Goal: Register for event/course

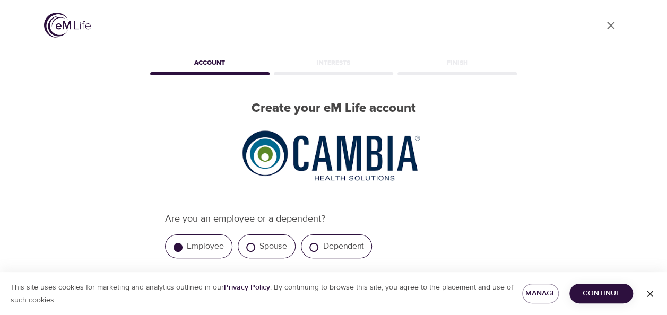
click at [601, 301] on button "Continue" at bounding box center [602, 294] width 64 height 20
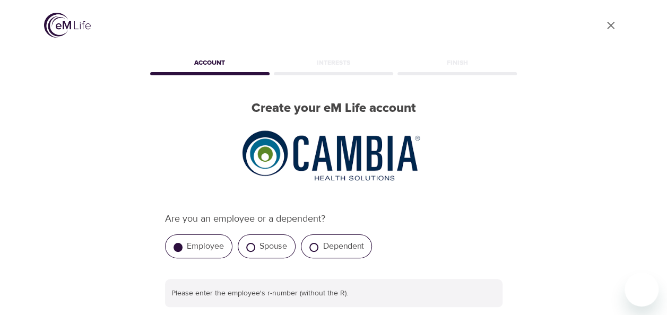
scroll to position [174, 0]
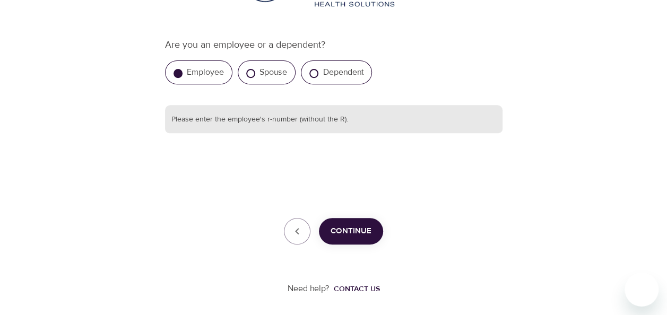
click at [320, 125] on input "text" at bounding box center [334, 119] width 338 height 29
type input "642975"
click at [353, 223] on button "Continue" at bounding box center [351, 231] width 64 height 27
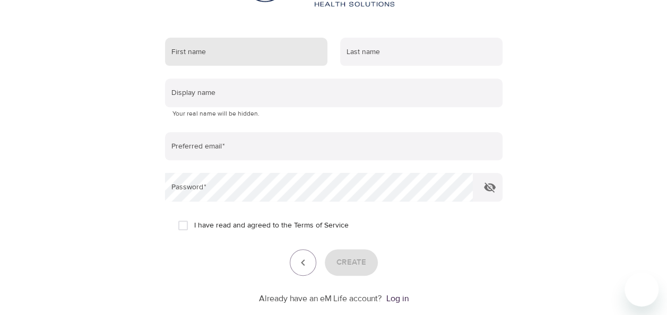
click at [200, 41] on input "text" at bounding box center [246, 52] width 162 height 29
type input "Katie"
type input "Rotoli"
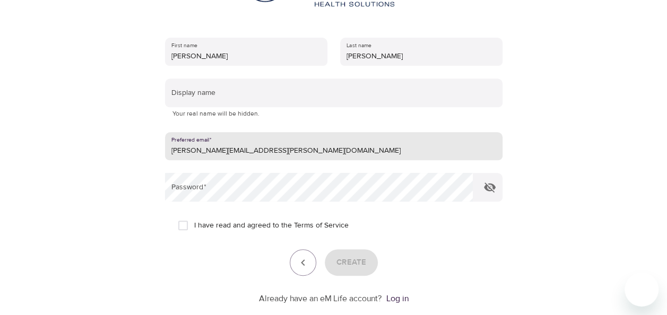
click at [273, 156] on input "katie.rotoli@cambiahealth.com" at bounding box center [334, 146] width 338 height 29
drag, startPoint x: 292, startPoint y: 151, endPoint x: 159, endPoint y: 158, distance: 133.4
click at [159, 158] on div "First name Katie Last name Rotoli Display name Your real name will be hidden. P…" at bounding box center [334, 172] width 372 height 302
type input "kviolet@comcast.net"
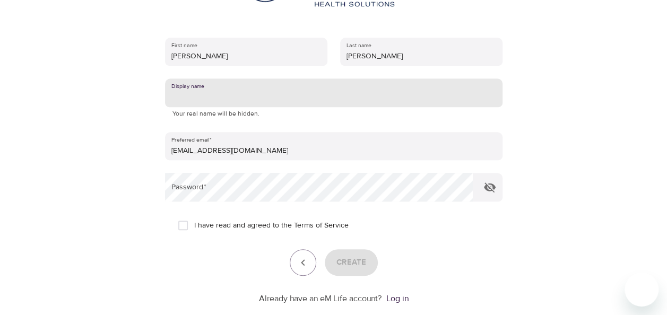
click at [224, 95] on input "text" at bounding box center [334, 93] width 338 height 29
type input "Katie"
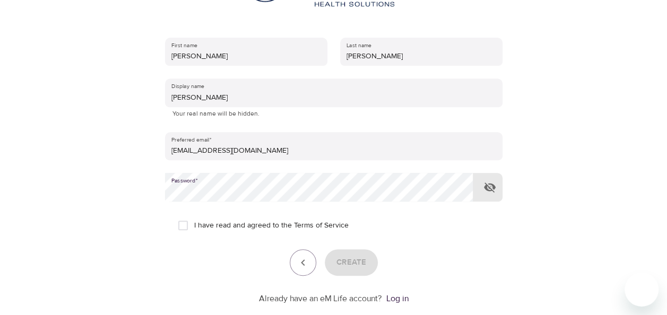
click at [486, 185] on icon "button" at bounding box center [490, 188] width 12 height 10
click at [182, 225] on input "I have read and agreed to the Terms of Service" at bounding box center [183, 226] width 22 height 22
checkbox input "true"
click at [346, 259] on span "Create" at bounding box center [352, 263] width 30 height 14
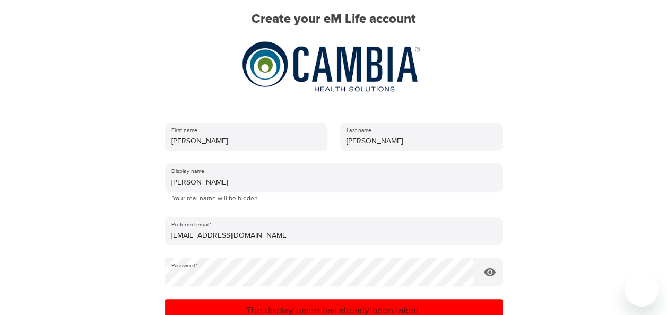
scroll to position [101, 0]
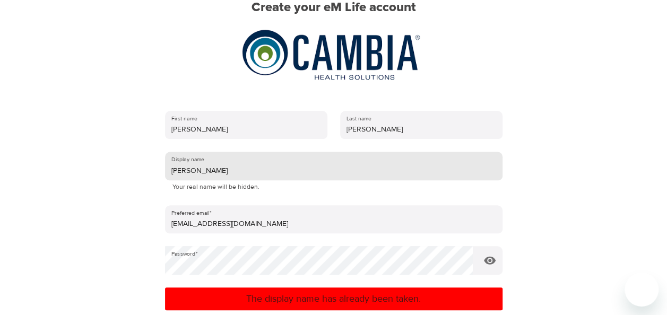
click at [192, 171] on input "Katie" at bounding box center [334, 166] width 338 height 29
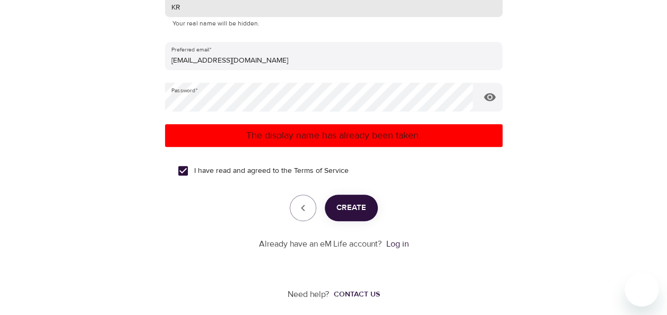
click at [353, 205] on span "Create" at bounding box center [352, 208] width 30 height 14
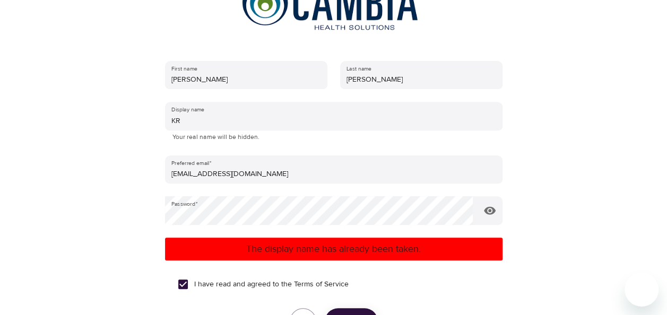
scroll to position [151, 0]
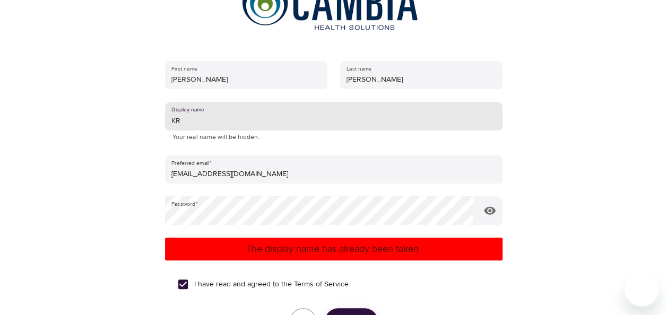
click at [185, 121] on input "KR" at bounding box center [334, 116] width 338 height 29
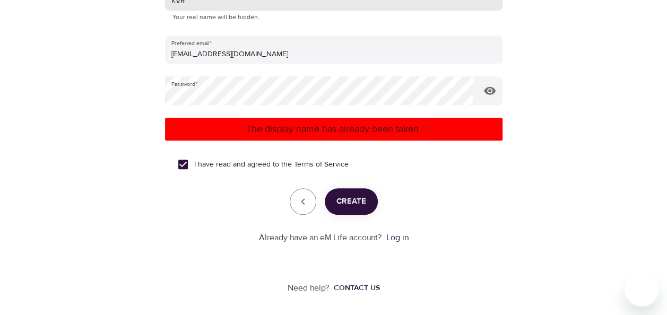
type input "KVR"
click at [359, 212] on button "Create" at bounding box center [351, 201] width 53 height 27
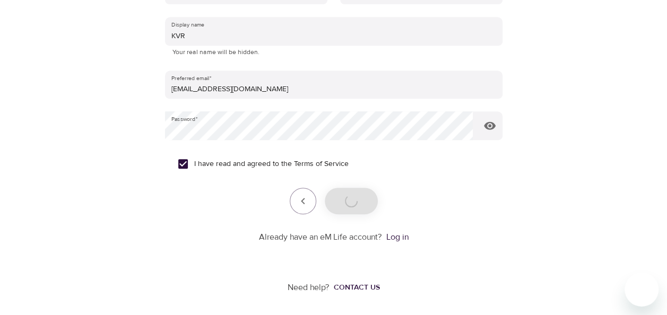
scroll to position [235, 0]
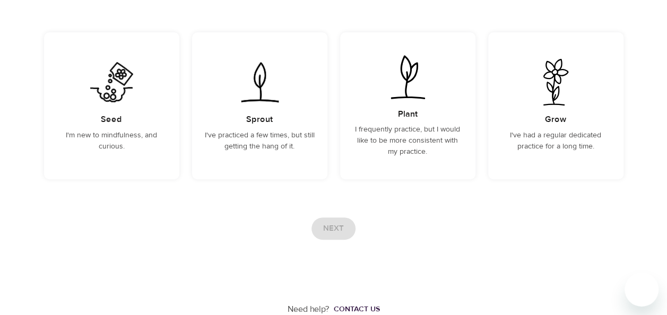
scroll to position [40, 0]
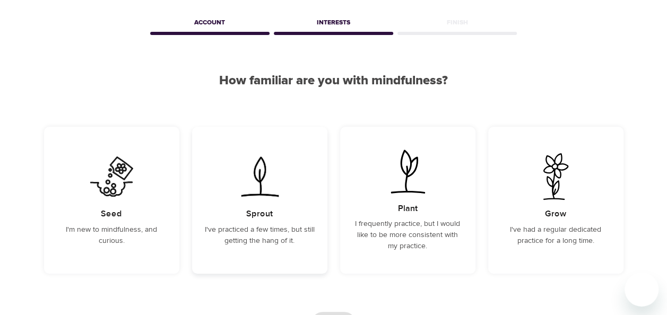
click at [244, 203] on div "Sprout I've practiced a few times, but still getting the hang of it." at bounding box center [259, 200] width 135 height 147
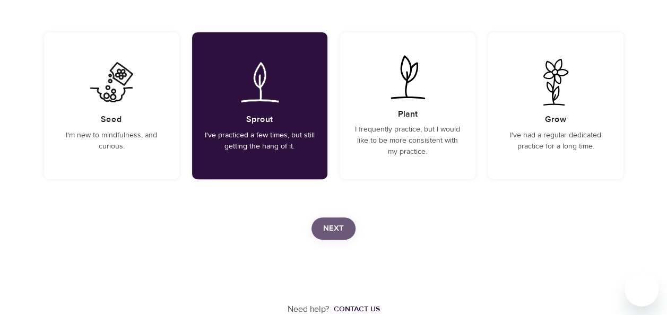
click at [337, 221] on button "Next" at bounding box center [334, 229] width 44 height 22
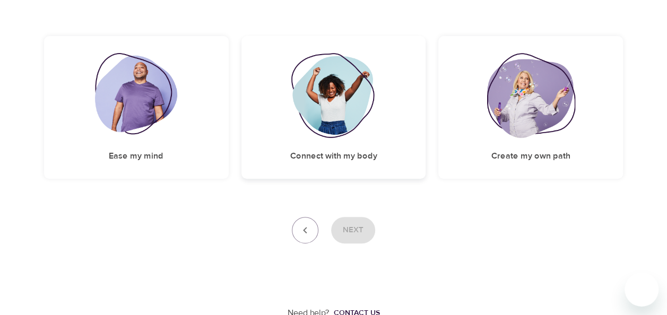
click at [364, 164] on div "Connect with my body" at bounding box center [334, 107] width 185 height 143
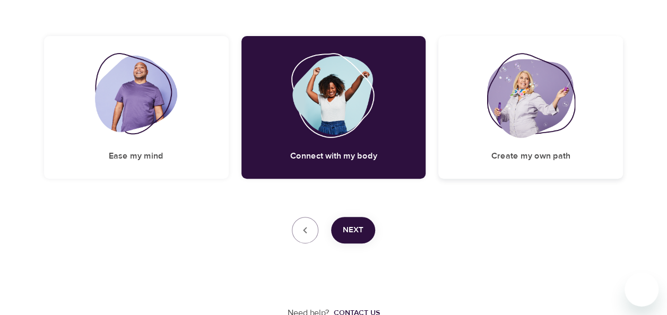
click at [491, 139] on div "Create my own path" at bounding box center [531, 107] width 185 height 143
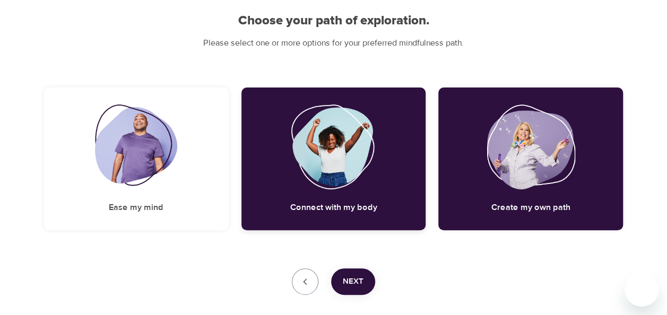
scroll to position [99, 0]
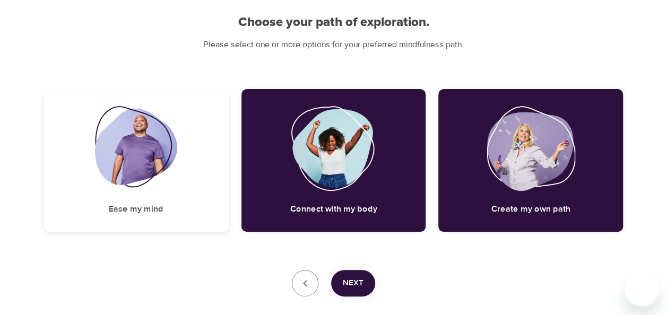
click at [168, 170] on img at bounding box center [136, 148] width 82 height 85
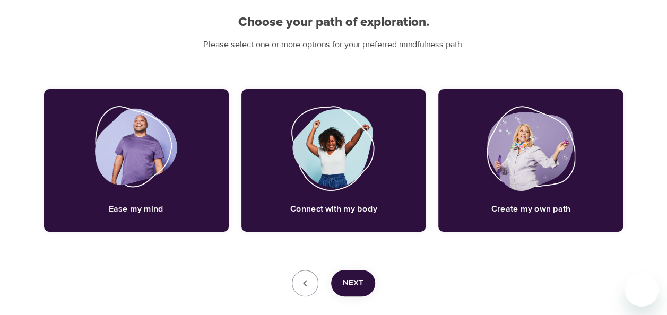
click at [361, 280] on span "Next" at bounding box center [353, 284] width 21 height 14
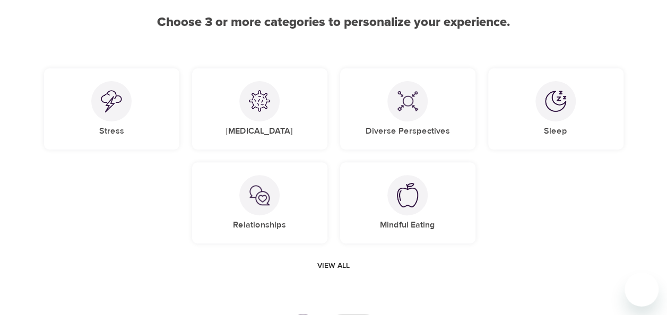
scroll to position [143, 0]
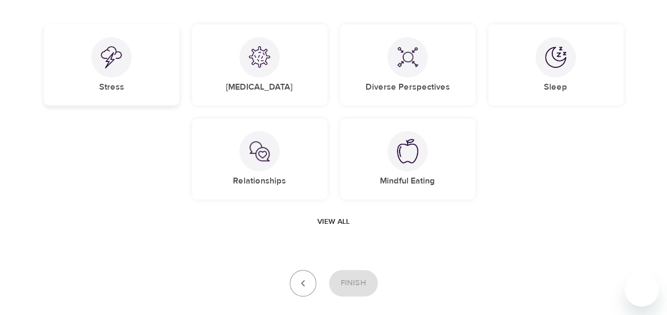
click at [132, 68] on div "Stress" at bounding box center [111, 64] width 135 height 81
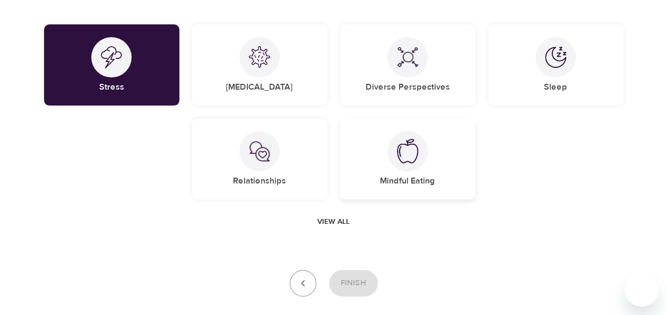
click at [406, 159] on img at bounding box center [407, 151] width 21 height 24
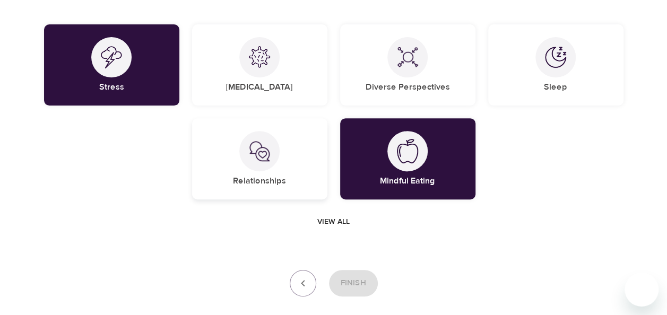
click at [267, 145] on img at bounding box center [259, 151] width 21 height 21
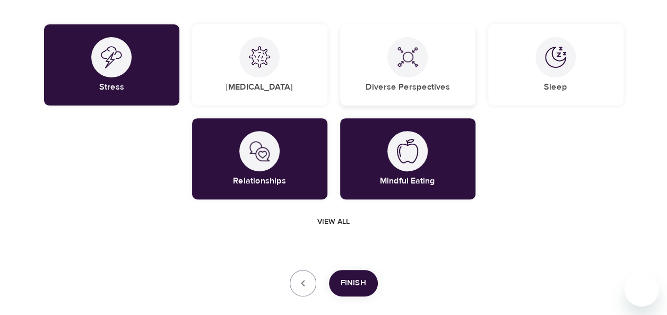
click at [415, 71] on div at bounding box center [408, 57] width 40 height 40
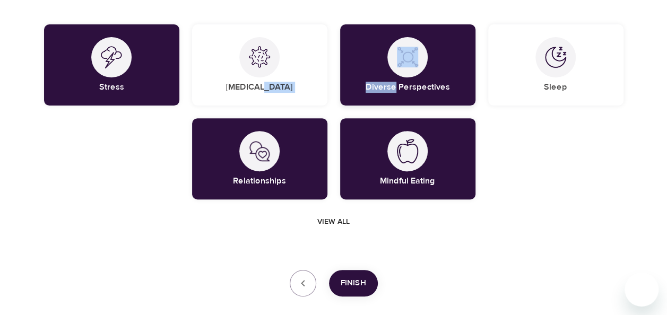
click at [415, 71] on div at bounding box center [408, 57] width 40 height 40
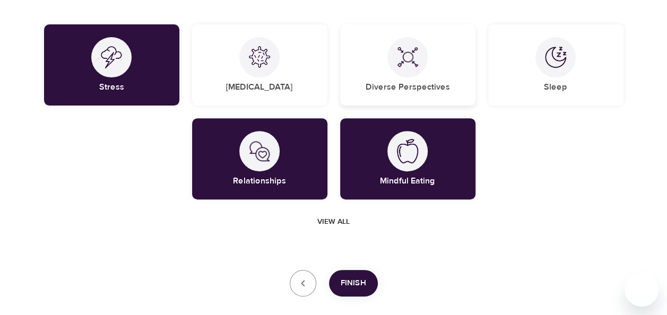
drag, startPoint x: 415, startPoint y: 71, endPoint x: 414, endPoint y: 85, distance: 13.8
click at [414, 85] on h5 "Diverse Perspectives" at bounding box center [408, 87] width 84 height 11
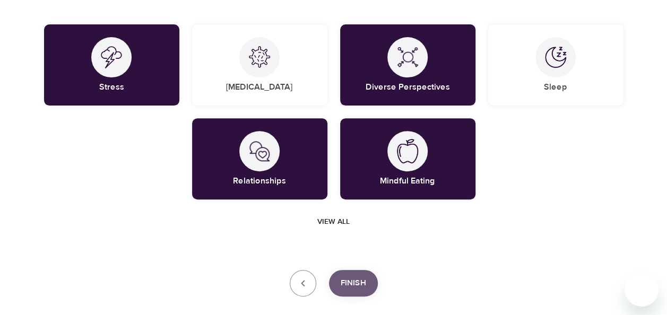
click at [354, 278] on span "Finish" at bounding box center [353, 284] width 25 height 14
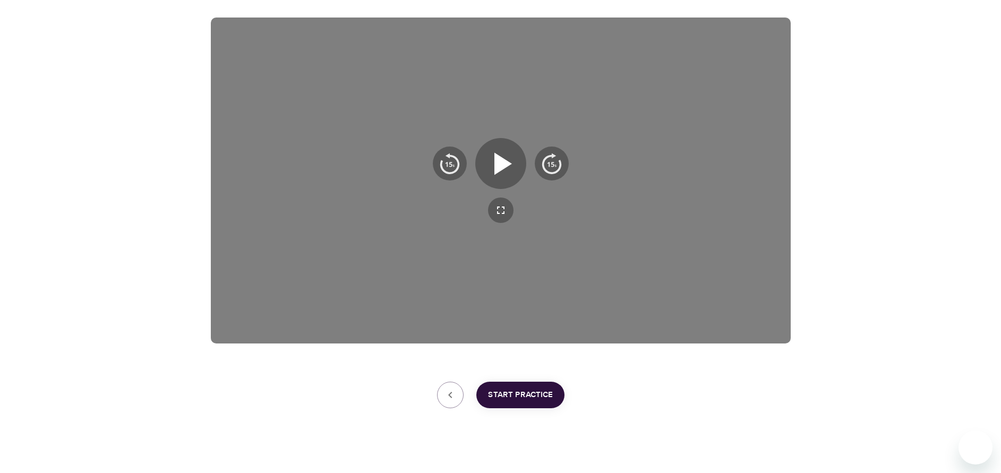
scroll to position [182, 0]
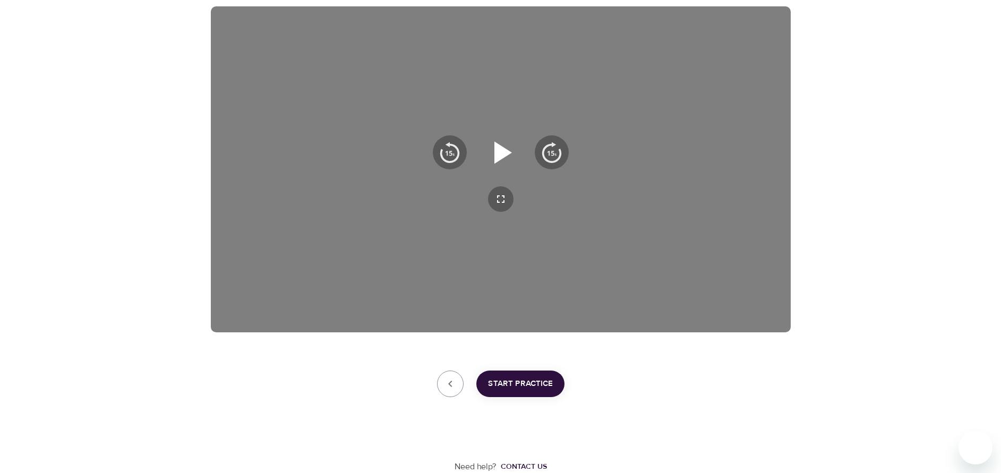
click at [490, 153] on icon "button" at bounding box center [501, 152] width 38 height 38
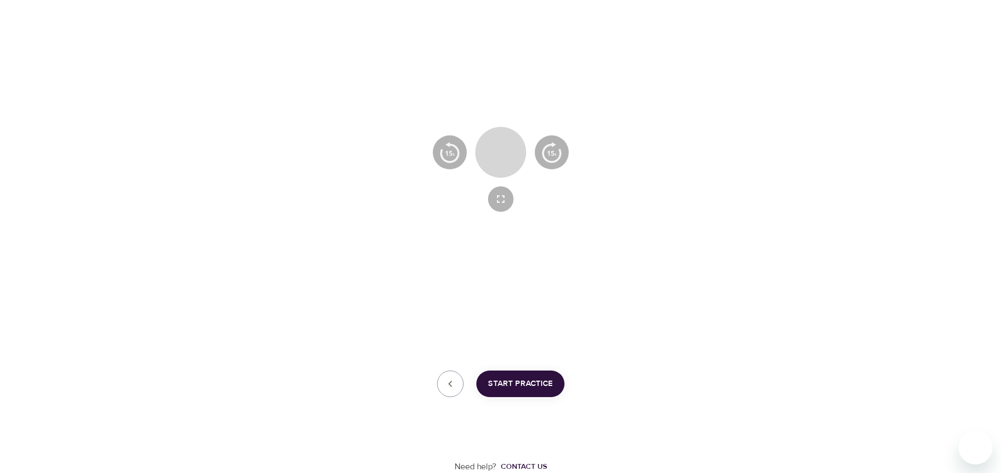
click at [490, 153] on icon "button" at bounding box center [501, 152] width 38 height 38
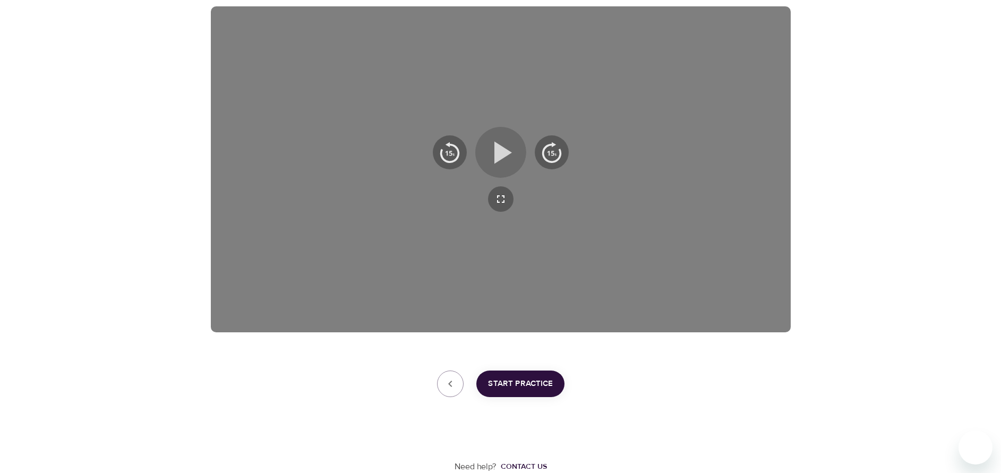
click at [499, 155] on icon "button" at bounding box center [503, 152] width 18 height 22
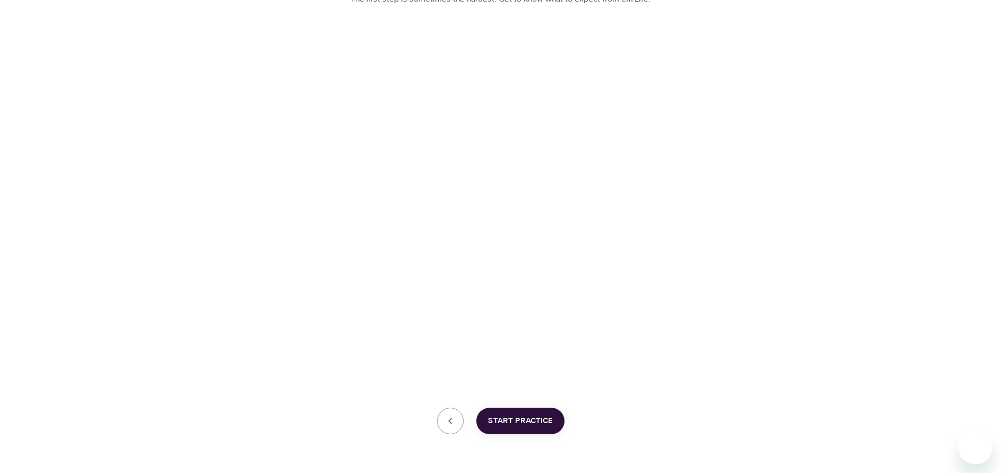
scroll to position [143, 0]
click at [529, 315] on button "Start Practice" at bounding box center [520, 422] width 88 height 27
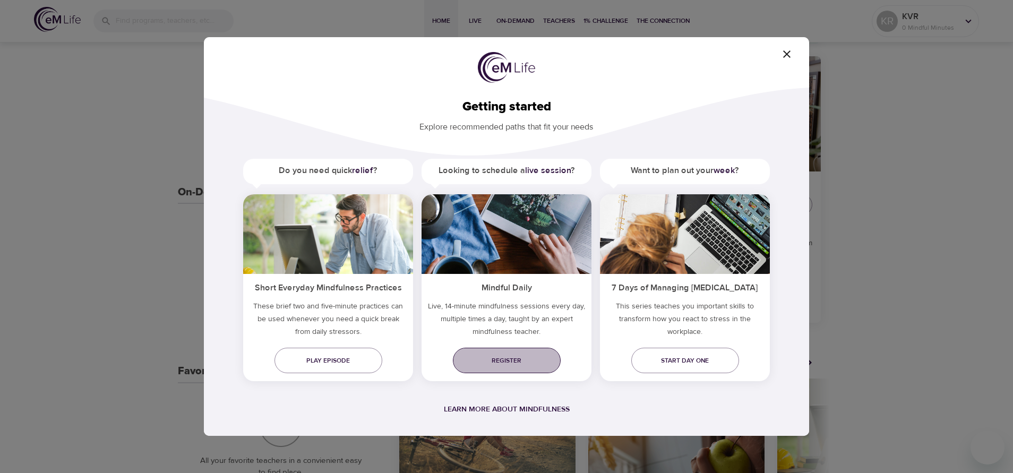
click at [528, 315] on span "Register" at bounding box center [506, 360] width 91 height 11
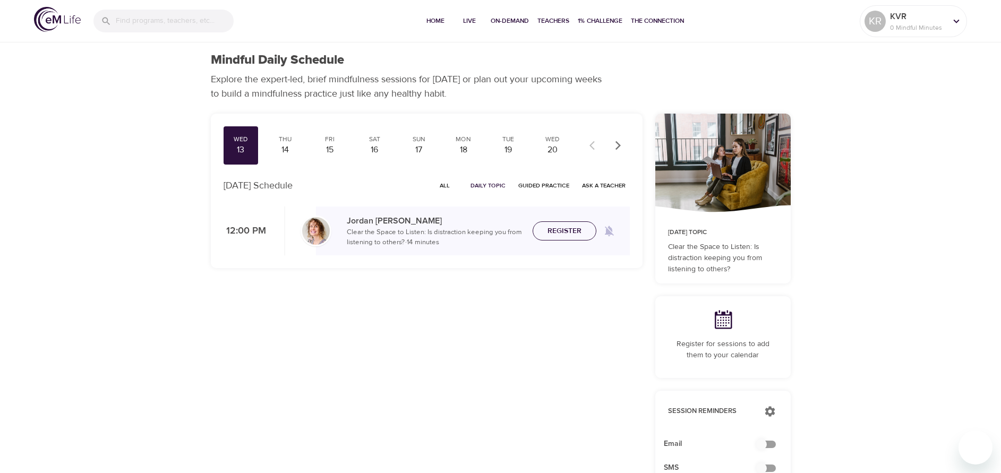
click at [558, 230] on span "Register" at bounding box center [564, 231] width 34 height 13
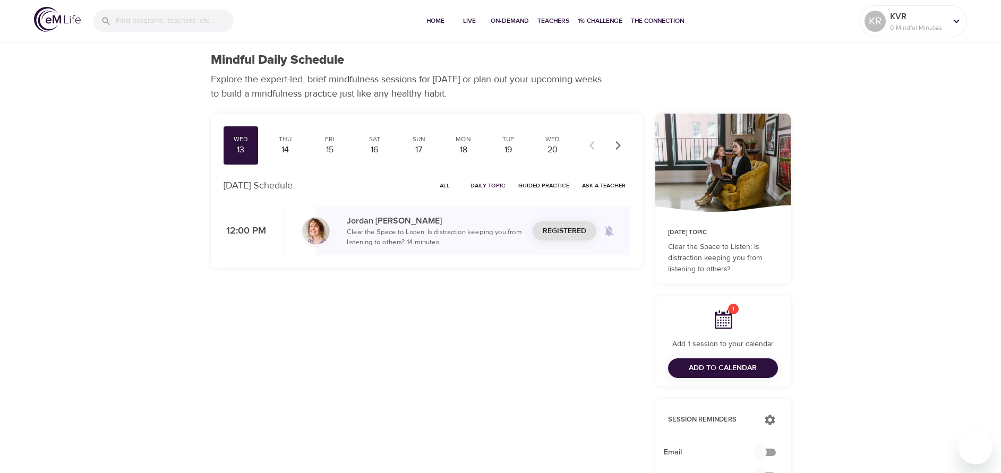
click at [713, 367] on span "Add to Calendar" at bounding box center [723, 368] width 68 height 13
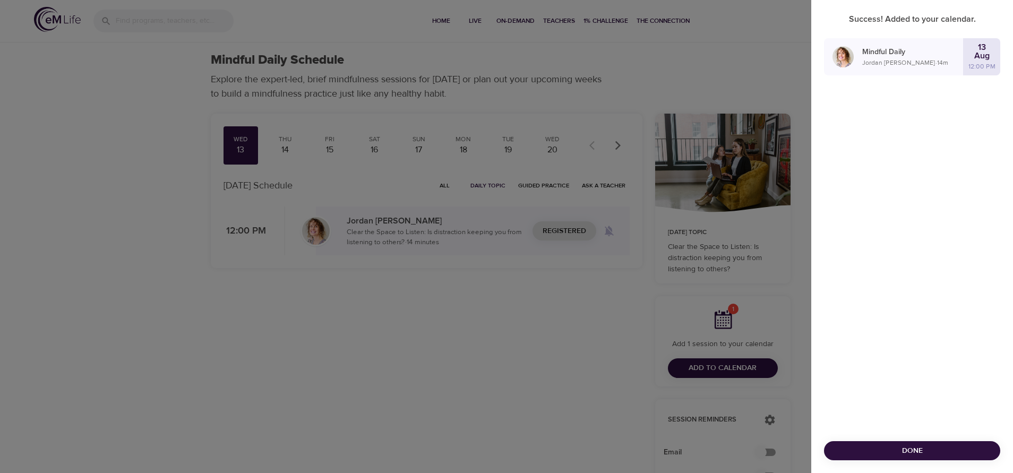
click at [525, 387] on div at bounding box center [506, 236] width 1013 height 473
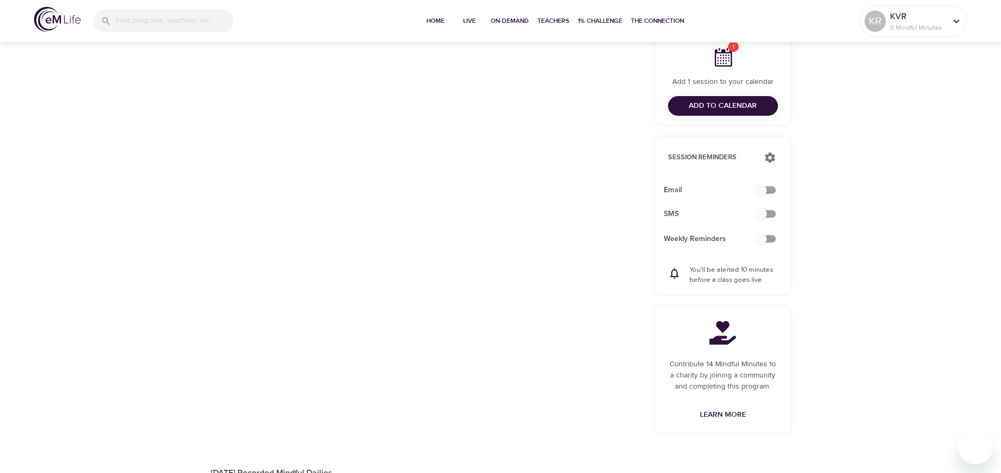
scroll to position [273, 0]
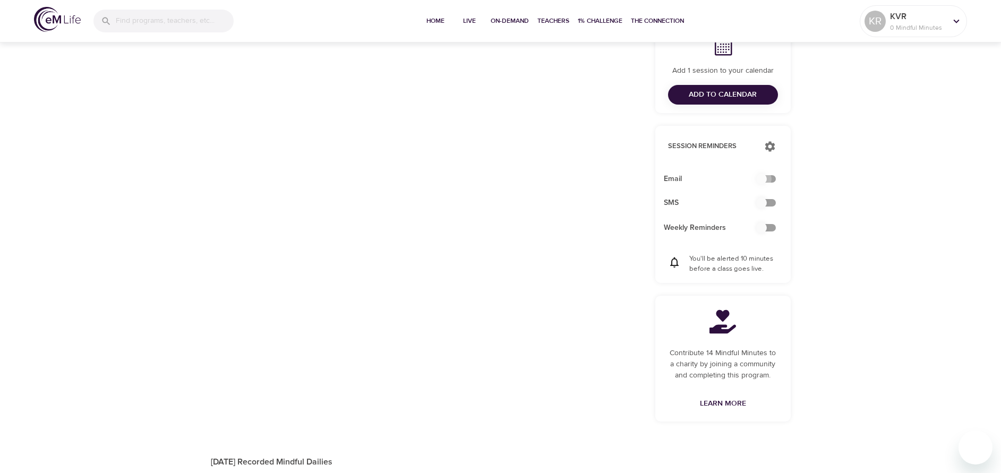
click at [769, 178] on input "checkbox" at bounding box center [761, 179] width 61 height 20
click at [769, 178] on input "checkbox" at bounding box center [772, 179] width 61 height 20
checkbox input "false"
click at [773, 201] on input "checkbox" at bounding box center [761, 203] width 61 height 20
checkbox input "false"
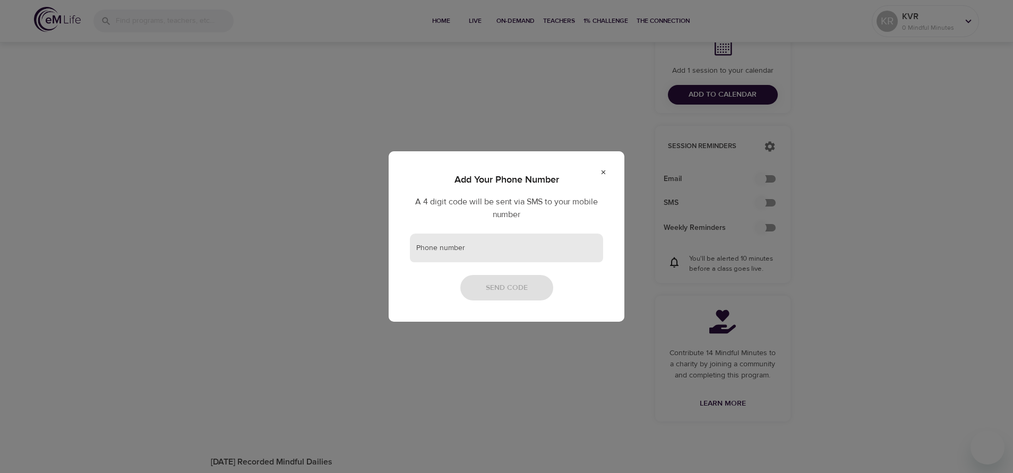
click at [451, 247] on input "text" at bounding box center [506, 248] width 193 height 29
type input "6502813369"
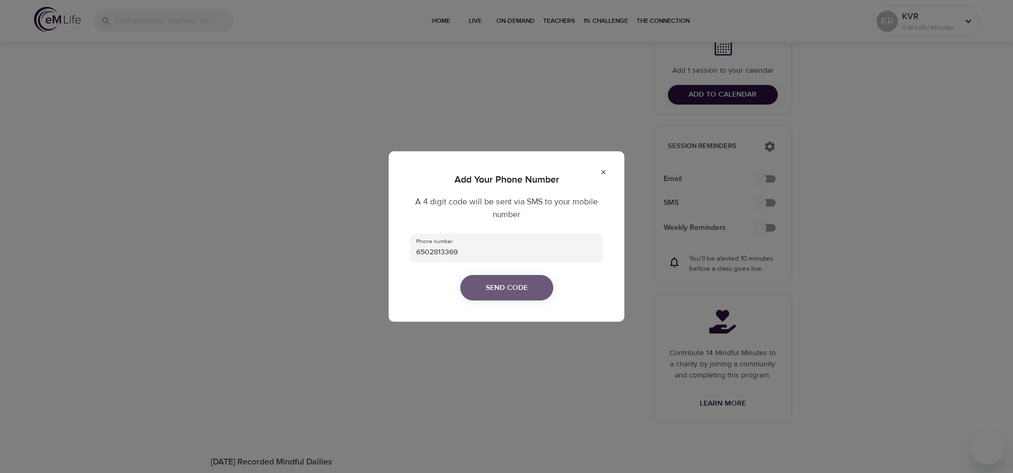
click at [491, 280] on button "Send Code" at bounding box center [506, 288] width 93 height 26
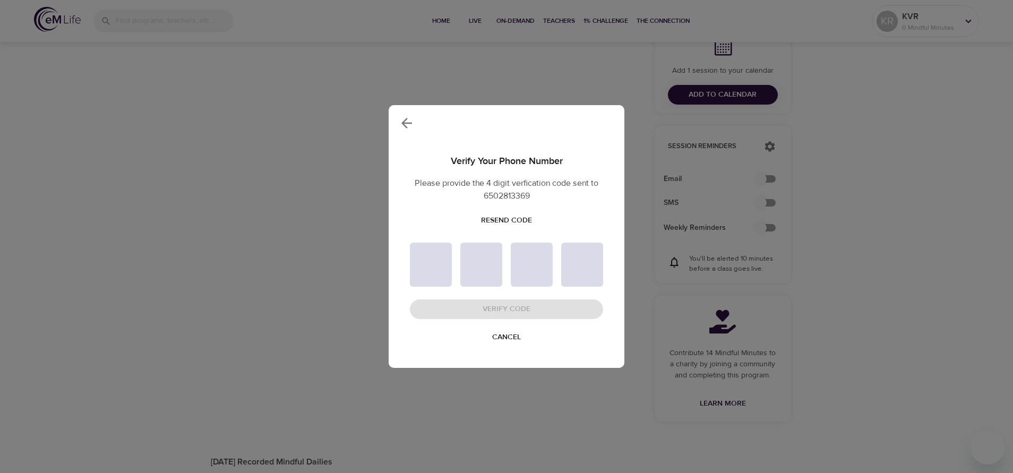
click at [439, 274] on input "text" at bounding box center [431, 265] width 42 height 44
click at [511, 214] on span "Resend Code" at bounding box center [506, 220] width 51 height 13
click at [510, 335] on span "Cancel" at bounding box center [506, 337] width 29 height 13
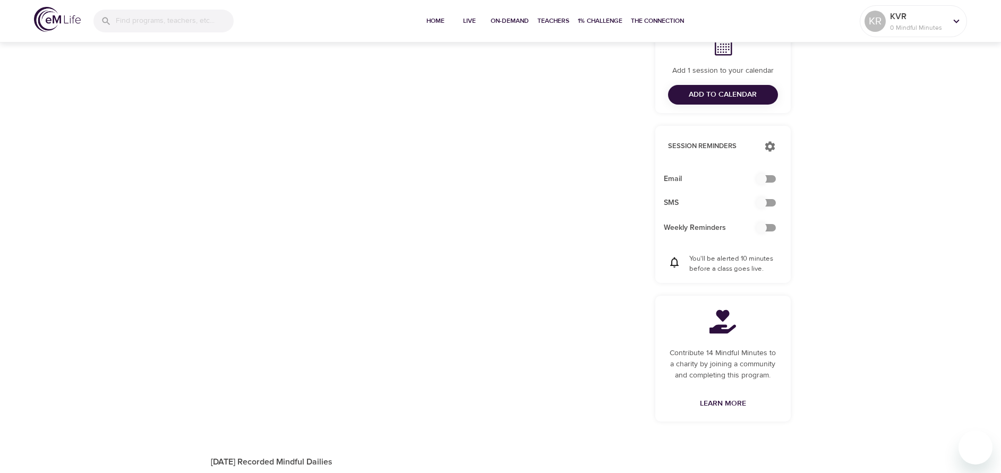
scroll to position [0, 0]
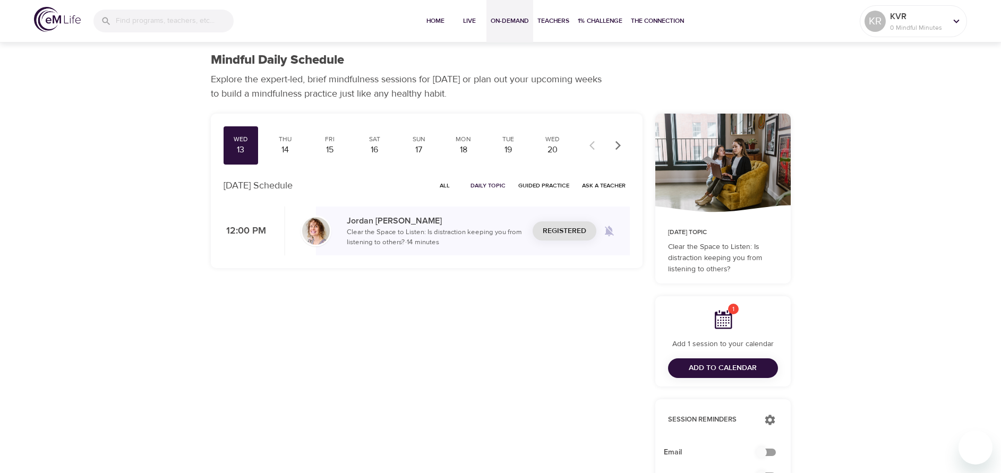
click at [501, 21] on span "On-Demand" at bounding box center [510, 20] width 38 height 11
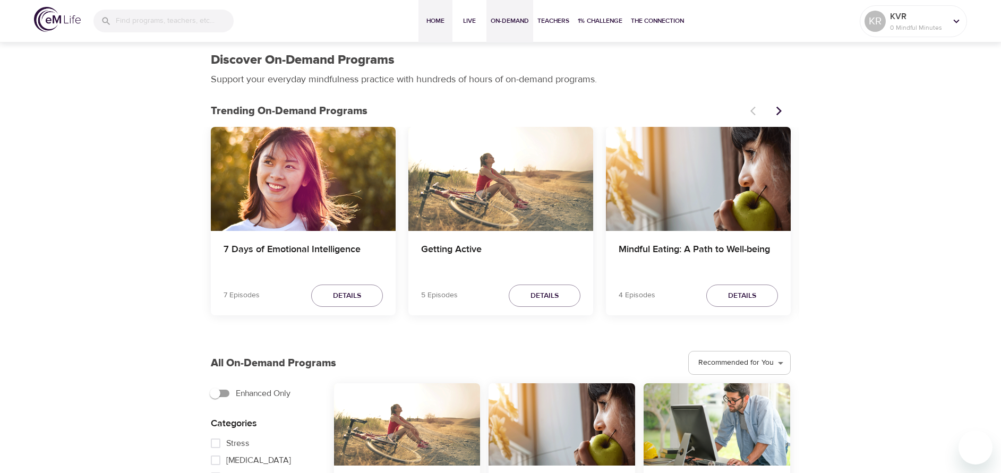
click at [436, 18] on span "Home" at bounding box center [435, 20] width 25 height 11
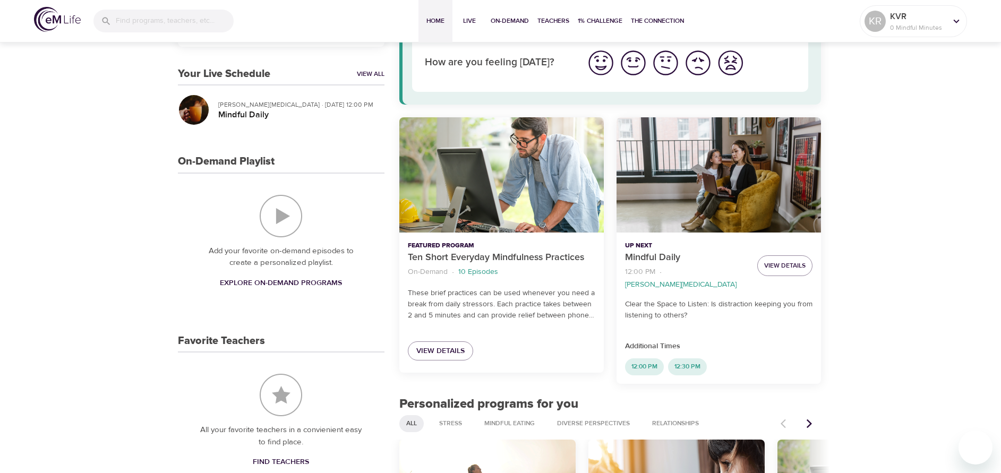
scroll to position [83, 0]
click at [449, 351] on span "View Details" at bounding box center [440, 350] width 48 height 13
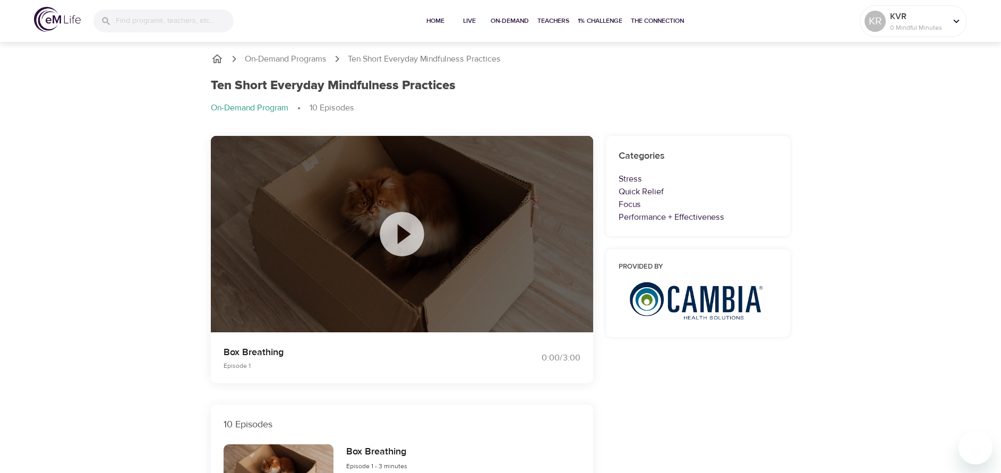
click at [398, 236] on icon at bounding box center [401, 234] width 53 height 53
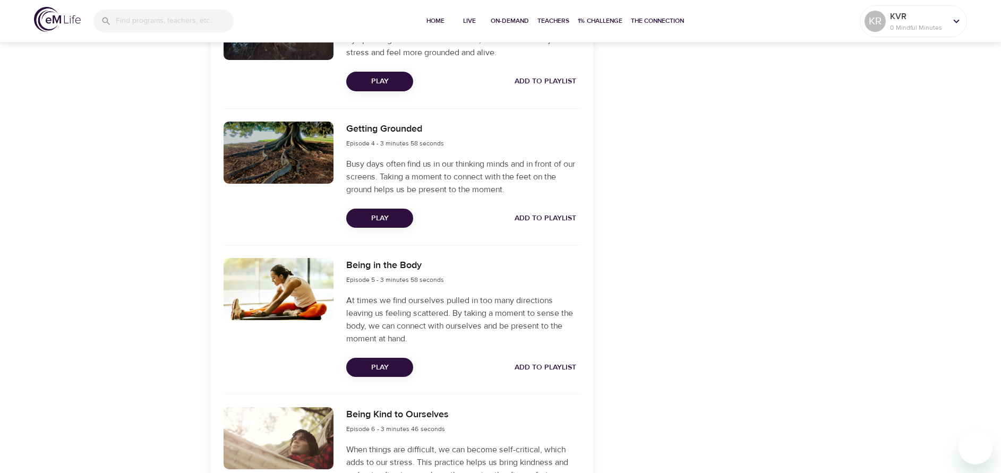
scroll to position [708, 0]
